Goal: Navigation & Orientation: Find specific page/section

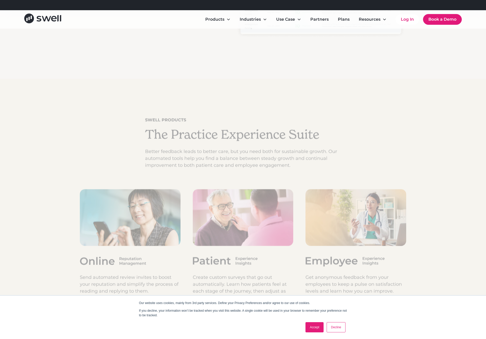
scroll to position [1800, 0]
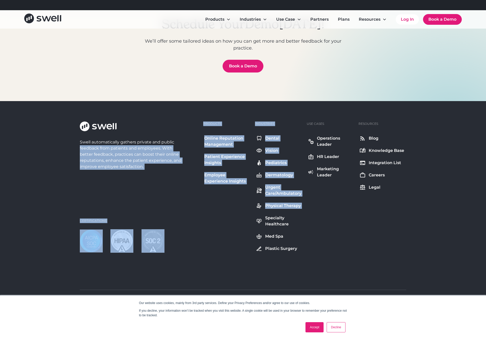
drag, startPoint x: 57, startPoint y: 151, endPoint x: 261, endPoint y: 223, distance: 216.7
click at [261, 223] on div "Swell automatically gathers private and public feedback from patients and emplo…" at bounding box center [243, 220] width 486 height 238
click at [261, 223] on icon at bounding box center [259, 221] width 6 height 6
